Goal: Task Accomplishment & Management: Manage account settings

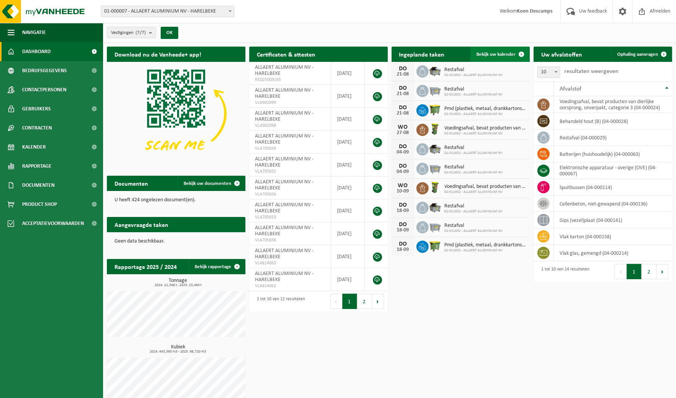
click at [484, 57] on span "Bekijk uw kalender" at bounding box center [496, 54] width 39 height 5
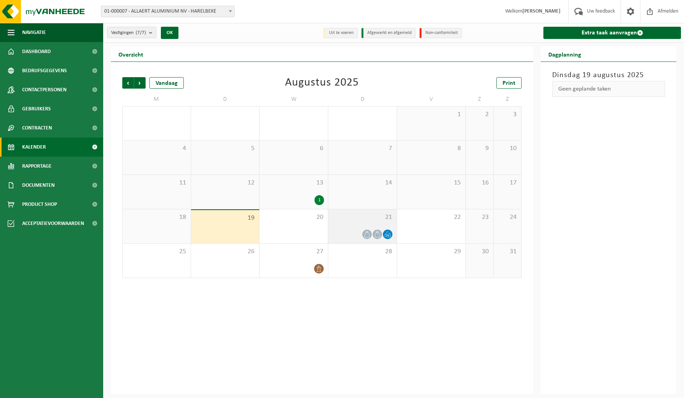
click at [351, 220] on span "21" at bounding box center [362, 217] width 61 height 8
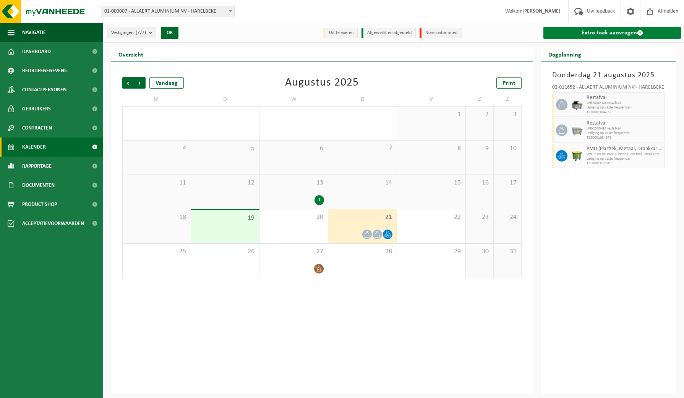
click at [563, 29] on link "Extra taak aanvragen" at bounding box center [612, 33] width 138 height 12
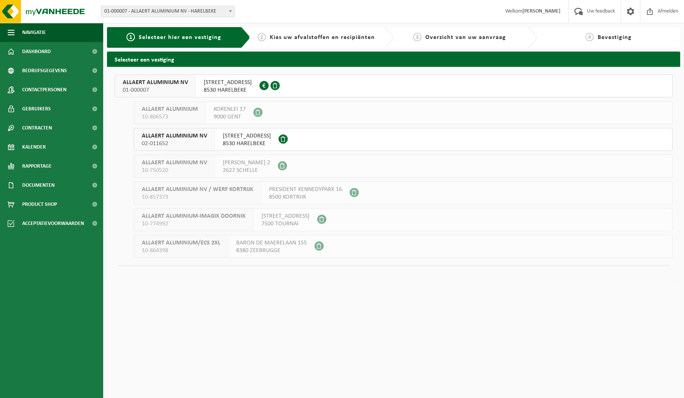
click at [235, 134] on span "BOERDERIJSTRAAT 40" at bounding box center [247, 136] width 48 height 8
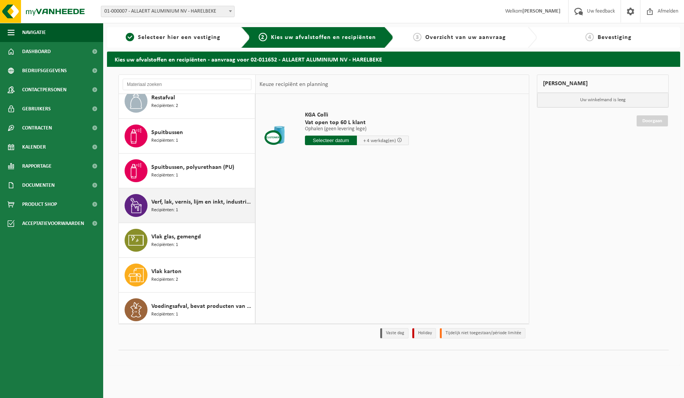
scroll to position [151, 0]
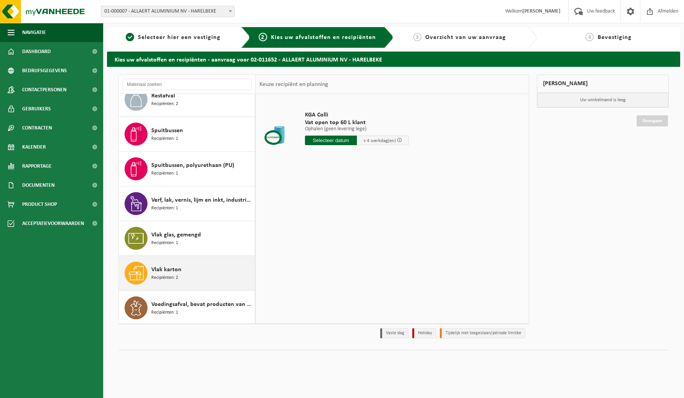
click at [171, 274] on span "Recipiënten: 2" at bounding box center [164, 277] width 27 height 7
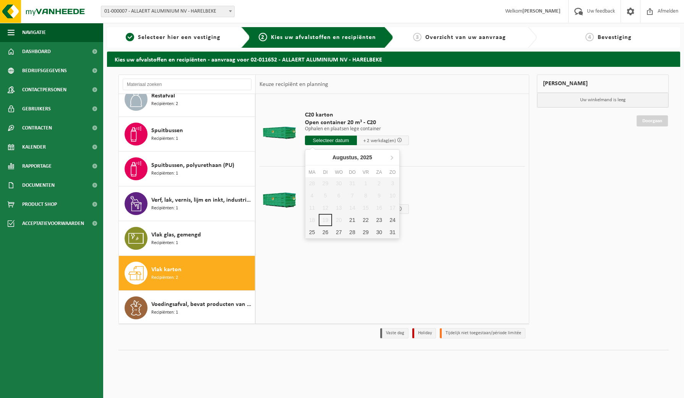
click at [341, 136] on input "text" at bounding box center [331, 141] width 52 height 10
click at [348, 220] on div "21" at bounding box center [351, 220] width 13 height 12
type input "Van [DATE]"
type input "[DATE]"
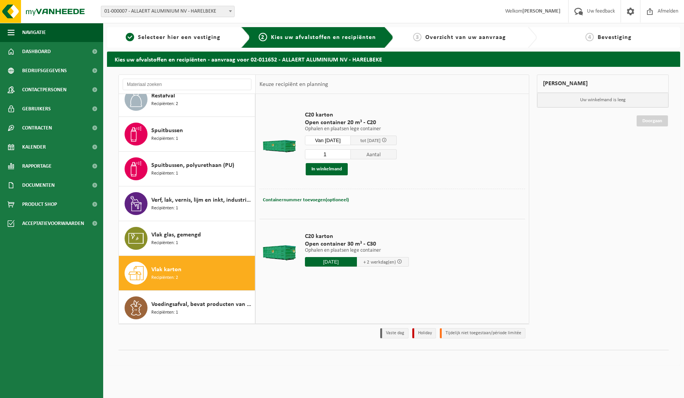
click at [326, 129] on p "Ophalen en plaatsen lege container" at bounding box center [351, 128] width 92 height 5
click at [282, 153] on div at bounding box center [279, 143] width 36 height 31
click at [324, 167] on button "In winkelmand" at bounding box center [327, 169] width 42 height 12
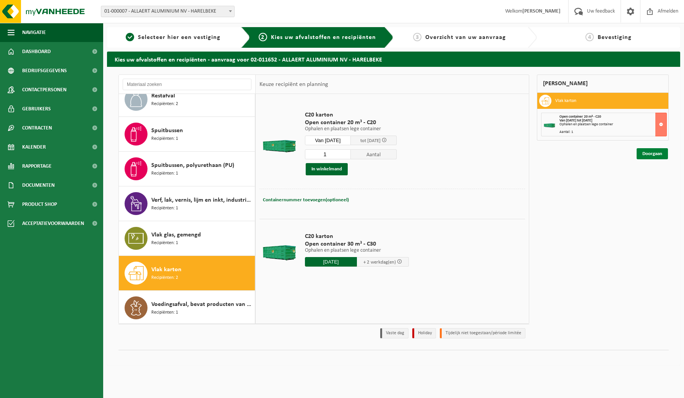
click at [648, 151] on link "Doorgaan" at bounding box center [651, 153] width 31 height 11
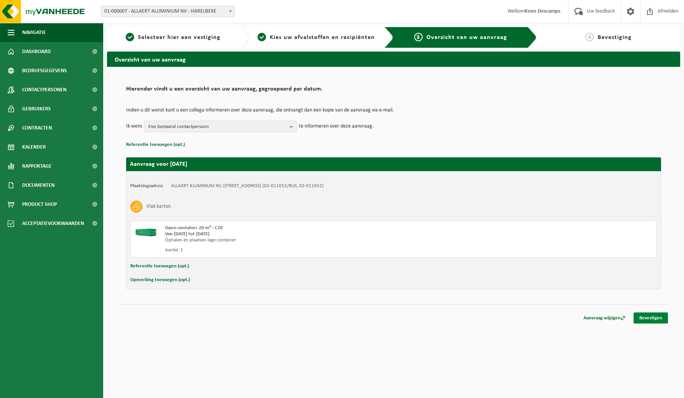
click at [641, 315] on link "Bevestigen" at bounding box center [650, 317] width 34 height 11
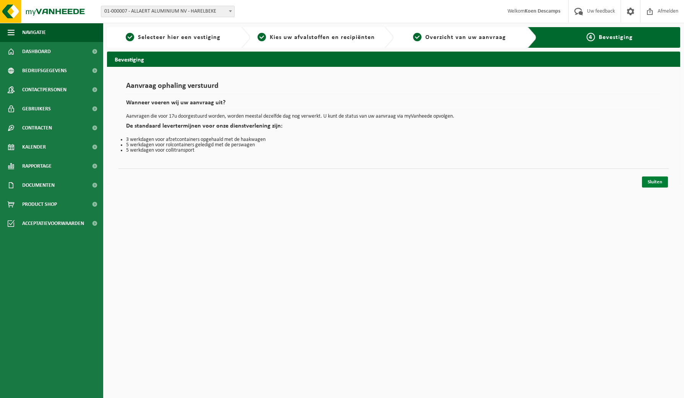
click at [651, 181] on link "Sluiten" at bounding box center [655, 181] width 26 height 11
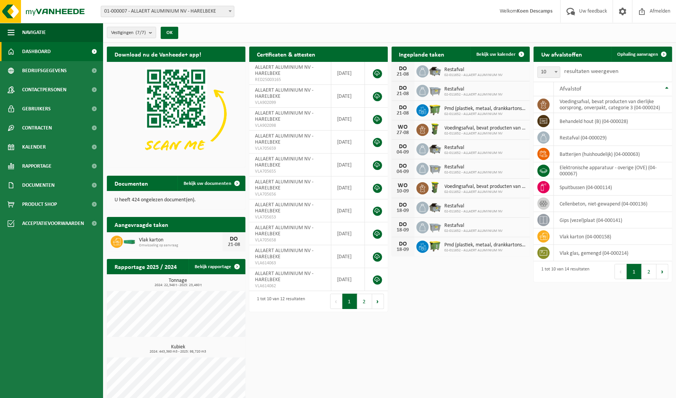
drag, startPoint x: 502, startPoint y: 48, endPoint x: 463, endPoint y: 74, distance: 46.8
click at [502, 48] on link "Bekijk uw kalender" at bounding box center [500, 54] width 59 height 15
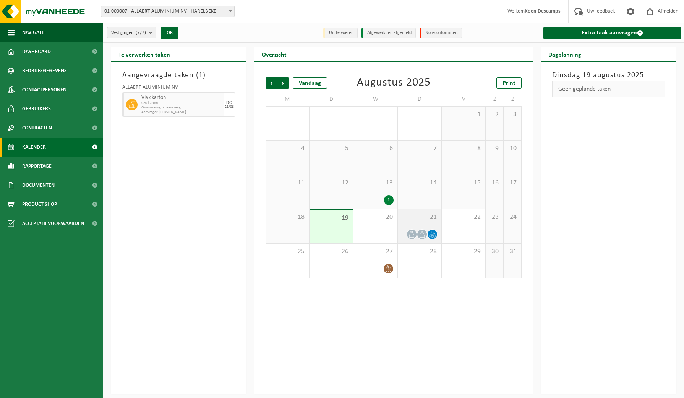
click at [413, 235] on icon at bounding box center [411, 234] width 6 height 6
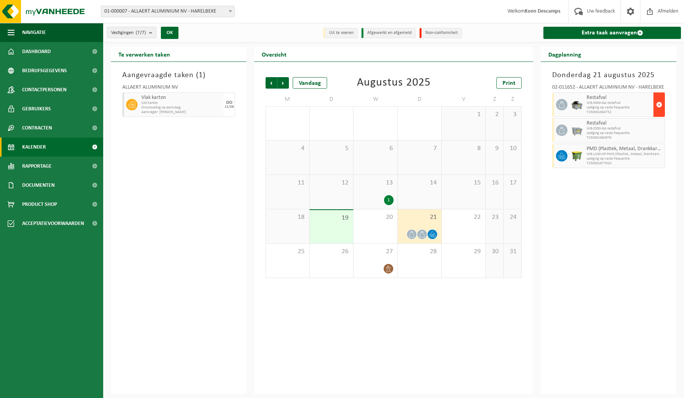
click at [660, 105] on span "button" at bounding box center [659, 104] width 6 height 15
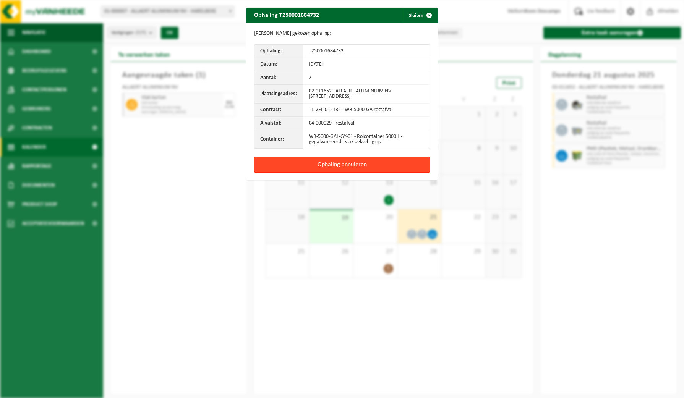
click at [295, 162] on button "Ophaling annuleren" at bounding box center [342, 165] width 176 height 16
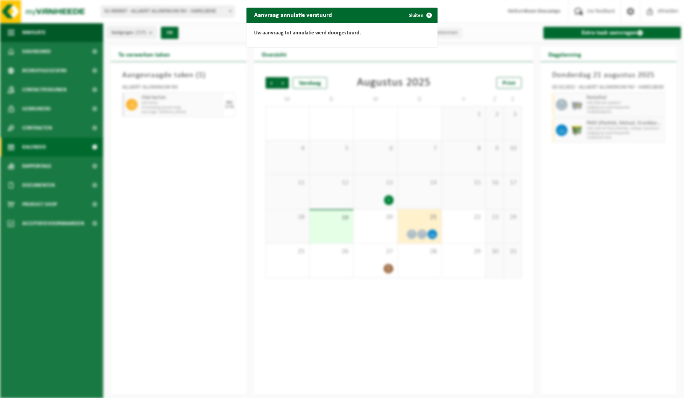
drag, startPoint x: 413, startPoint y: 12, endPoint x: 419, endPoint y: 16, distance: 7.3
click at [413, 12] on button "Sluiten" at bounding box center [420, 15] width 34 height 15
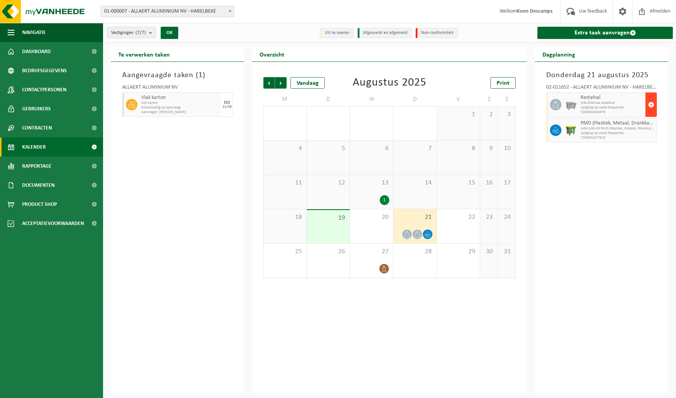
click at [649, 107] on span "button" at bounding box center [652, 104] width 6 height 15
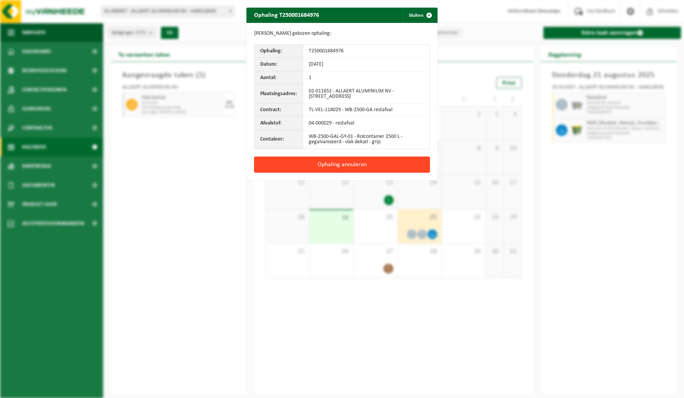
click at [309, 166] on button "Ophaling annuleren" at bounding box center [342, 165] width 176 height 16
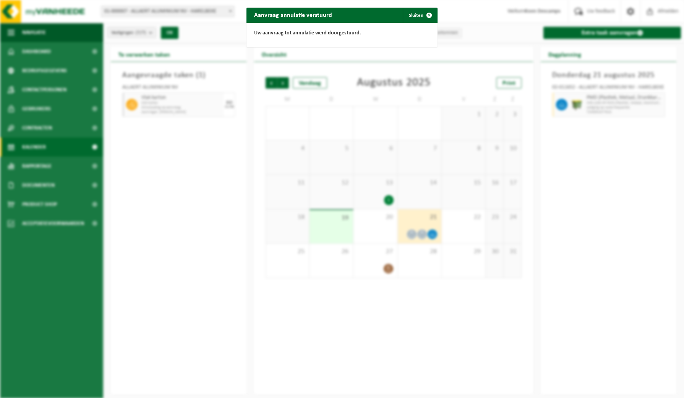
click at [309, 166] on div "Aanvraag annulatie verstuurd Sluiten Uw aanvraag tot annulatie werd doorgestuur…" at bounding box center [342, 199] width 684 height 398
